Goal: Transaction & Acquisition: Purchase product/service

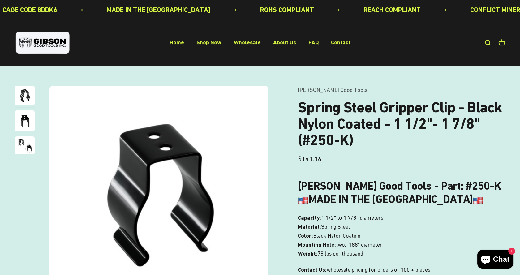
drag, startPoint x: 517, startPoint y: 0, endPoint x: 518, endPoint y: 60, distance: 60.0
click at [518, 60] on div "Open navigation menu Open search Home Shop Now Wholesale About Us FAQ Contact […" at bounding box center [260, 42] width 520 height 46
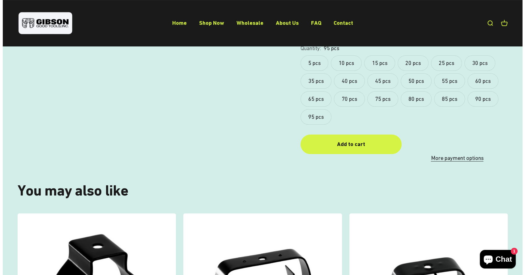
scroll to position [323, 0]
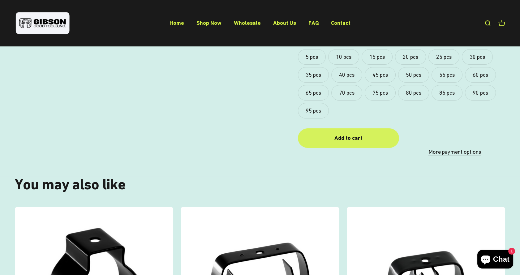
click at [383, 140] on div "Add to cart" at bounding box center [348, 138] width 76 height 9
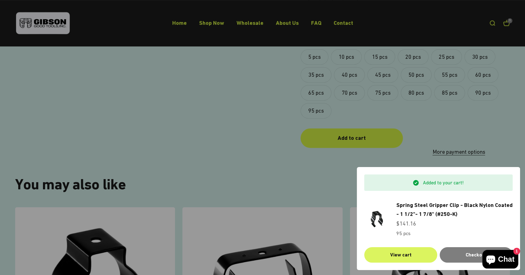
click at [426, 254] on link "View cart" at bounding box center [400, 254] width 73 height 15
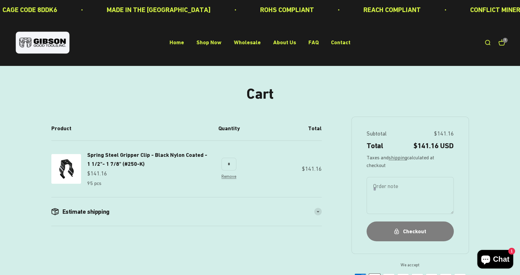
click at [233, 165] on input "*" at bounding box center [228, 164] width 15 height 12
type input "*"
click at [204, 171] on price-list "Sale price $141.16" at bounding box center [147, 173] width 121 height 9
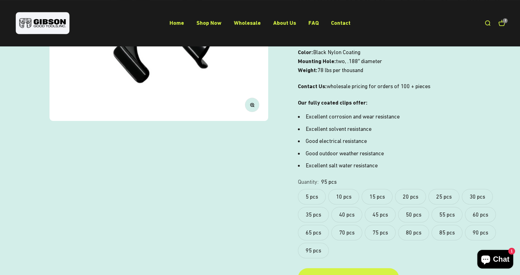
scroll to position [197, 0]
